Goal: Check status: Check status

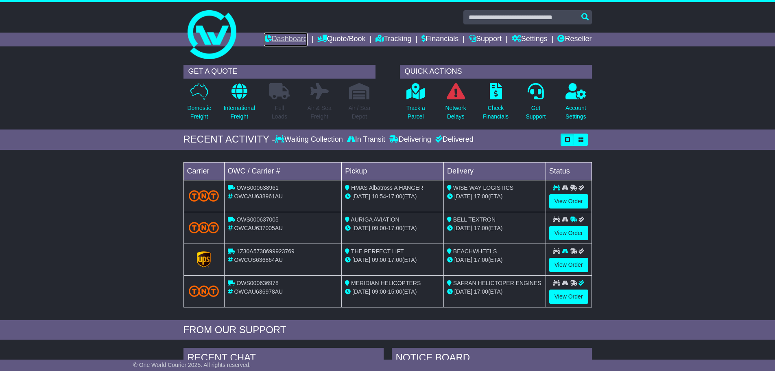
click at [264, 37] on icon at bounding box center [268, 38] width 8 height 7
click at [562, 228] on link "View Order" at bounding box center [568, 233] width 39 height 14
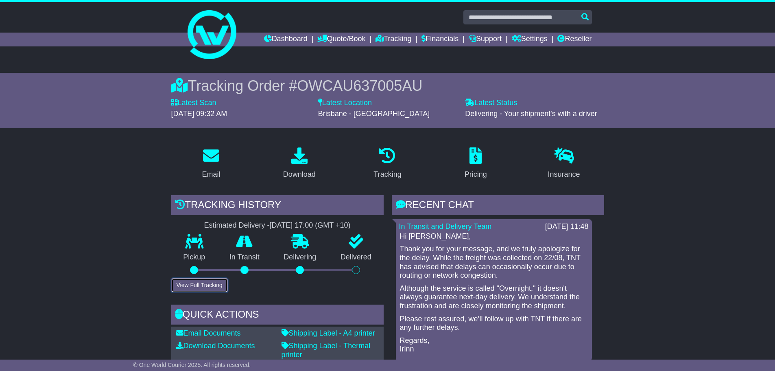
click at [211, 290] on button "View Full Tracking" at bounding box center [199, 285] width 57 height 14
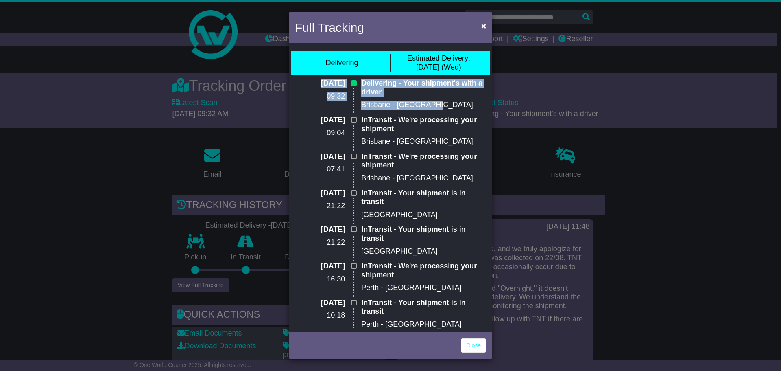
drag, startPoint x: 438, startPoint y: 104, endPoint x: 289, endPoint y: 81, distance: 150.7
click at [289, 81] on div "Delivering Estimated Delivery: 27 Aug (Wed) 27 Aug 2025 09:32 Delivering - Your…" at bounding box center [390, 187] width 203 height 285
click at [454, 98] on div "Delivering - Your shipment's with a driver Brisbane - Eagle Farm" at bounding box center [423, 97] width 133 height 37
drag, startPoint x: 444, startPoint y: 104, endPoint x: 310, endPoint y: 83, distance: 135.9
click at [310, 83] on div "27 Aug 2025 09:32 Delivering - Your shipment's with a driver Brisbane - Eagle F…" at bounding box center [390, 97] width 199 height 37
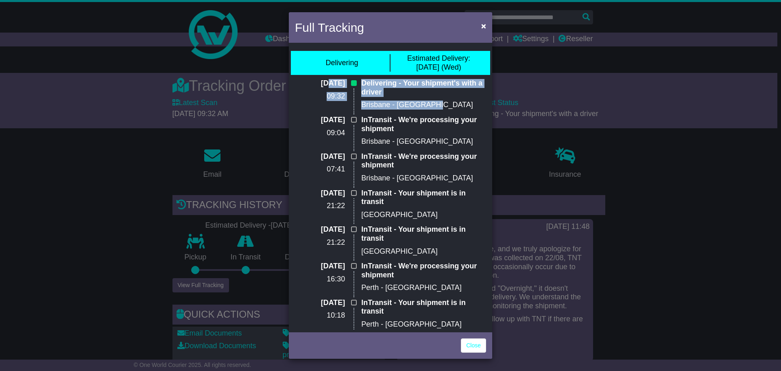
click at [398, 99] on div "Delivering - Your shipment's with a driver Brisbane - Eagle Farm" at bounding box center [423, 97] width 133 height 37
drag, startPoint x: 436, startPoint y: 110, endPoint x: 299, endPoint y: 83, distance: 139.3
click at [299, 83] on div "27 Aug 2025 09:32 Delivering - Your shipment's with a driver Brisbane - Eagle F…" at bounding box center [390, 97] width 199 height 37
click at [437, 108] on p "Brisbane - Eagle Farm" at bounding box center [423, 104] width 125 height 9
drag, startPoint x: 440, startPoint y: 107, endPoint x: 299, endPoint y: 83, distance: 142.4
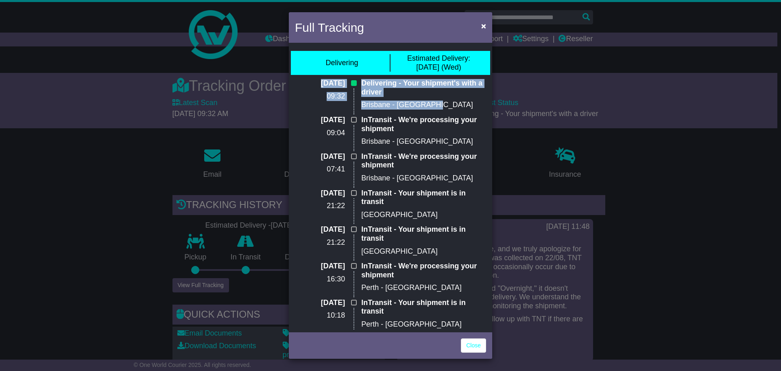
click at [299, 83] on div "27 Aug 2025 09:32 Delivering - Your shipment's with a driver Brisbane - Eagle F…" at bounding box center [390, 97] width 199 height 37
click at [389, 99] on div "Delivering - Your shipment's with a driver Brisbane - Eagle Farm" at bounding box center [423, 97] width 133 height 37
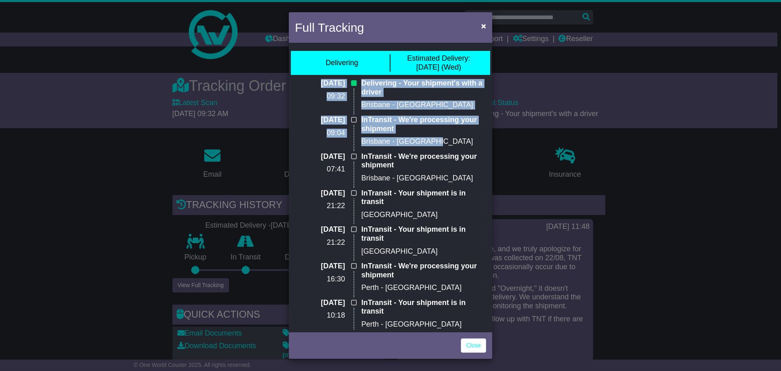
drag, startPoint x: 452, startPoint y: 143, endPoint x: 302, endPoint y: 79, distance: 162.4
click at [302, 79] on div "27 Aug 2025 09:32 Delivering - Your shipment's with a driver Brisbane - Eagle F…" at bounding box center [390, 280] width 199 height 402
click at [390, 95] on p "Delivering - Your shipment's with a driver" at bounding box center [423, 87] width 125 height 17
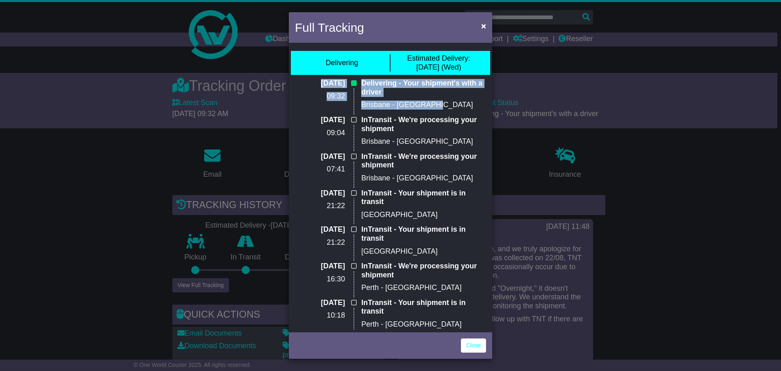
drag, startPoint x: 463, startPoint y: 106, endPoint x: 302, endPoint y: 81, distance: 162.3
click at [302, 81] on div "27 Aug 2025 09:32 Delivering - Your shipment's with a driver Brisbane - Eagle F…" at bounding box center [390, 97] width 199 height 37
click at [480, 24] on button "×" at bounding box center [483, 25] width 13 height 17
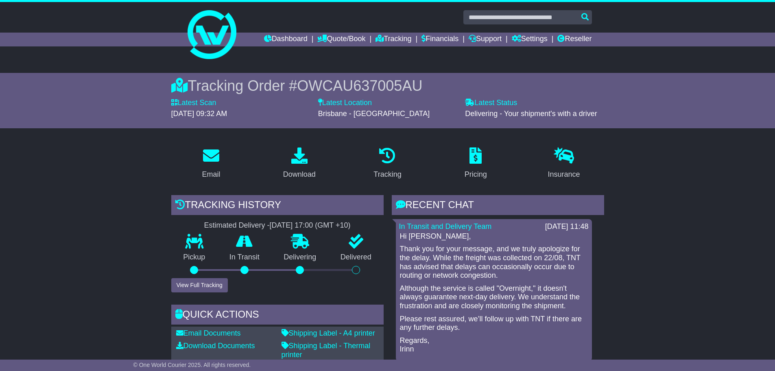
drag, startPoint x: 277, startPoint y: 118, endPoint x: 148, endPoint y: 68, distance: 139.0
click at [99, 98] on div "Tracking Order # OWCAU637005AU Latest Scan 27 August 2025 - 09:32 AM Latest Sta…" at bounding box center [387, 100] width 775 height 55
click at [275, 31] on link at bounding box center [387, 34] width 417 height 65
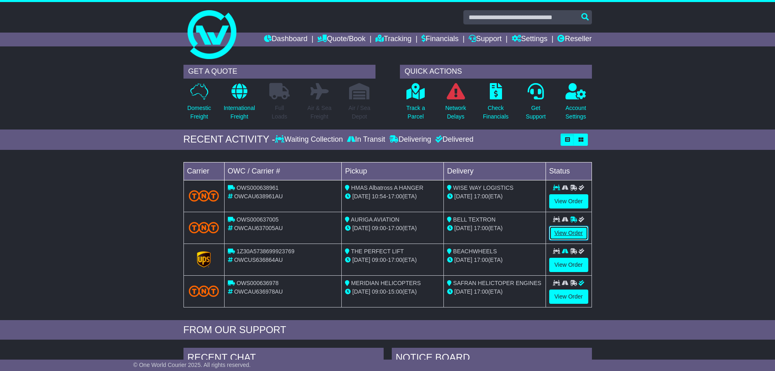
click at [584, 233] on link "View Order" at bounding box center [568, 233] width 39 height 14
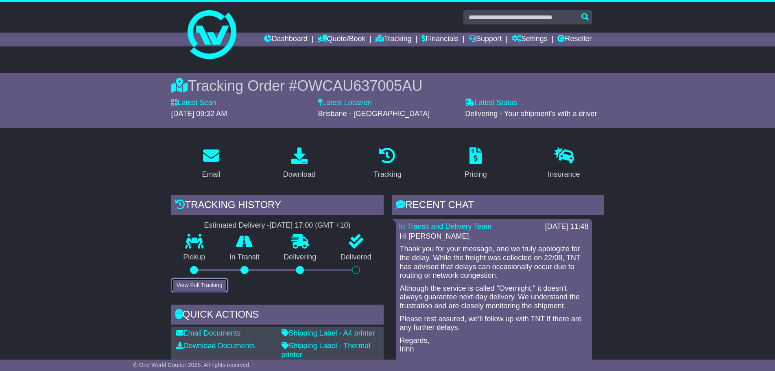
click at [197, 282] on button "View Full Tracking" at bounding box center [199, 285] width 57 height 14
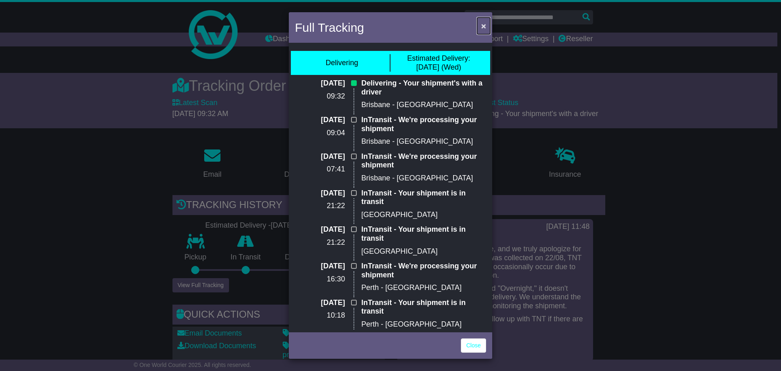
click at [486, 23] on span "×" at bounding box center [483, 25] width 5 height 9
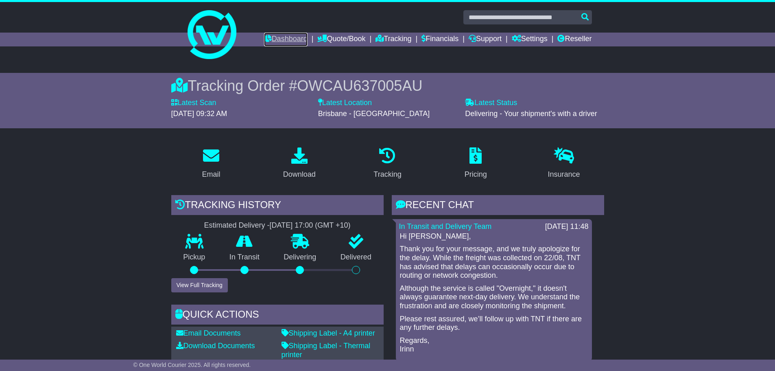
click at [265, 41] on link "Dashboard" at bounding box center [286, 40] width 44 height 14
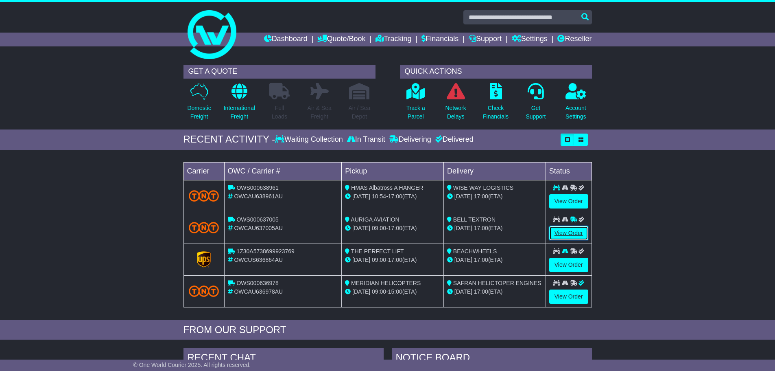
click at [583, 232] on link "View Order" at bounding box center [568, 233] width 39 height 14
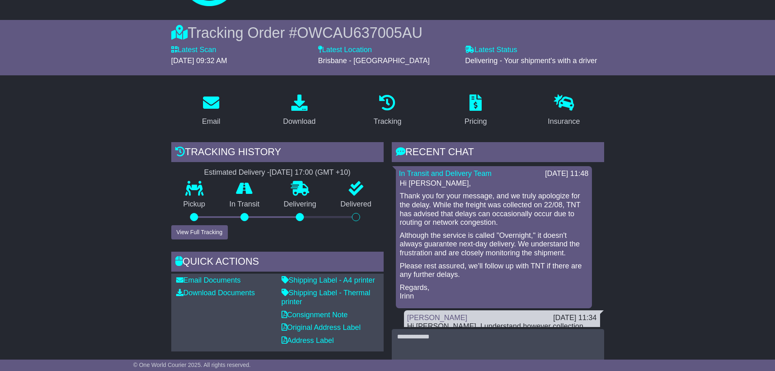
scroll to position [41, 0]
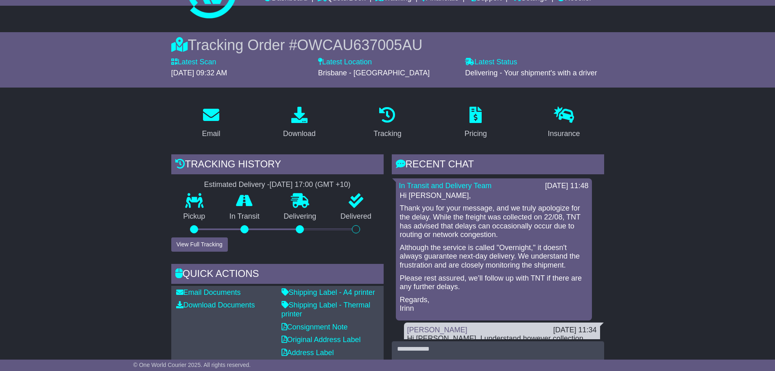
drag, startPoint x: 84, startPoint y: 129, endPoint x: 12, endPoint y: 105, distance: 76.0
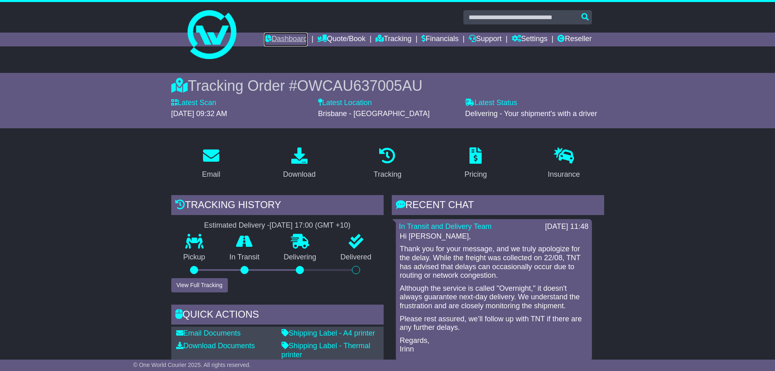
click at [267, 35] on link "Dashboard" at bounding box center [286, 40] width 44 height 14
